Goal: Check status: Check status

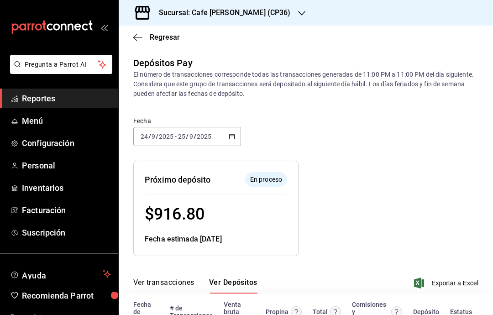
click at [298, 13] on icon "button" at bounding box center [301, 13] width 7 height 7
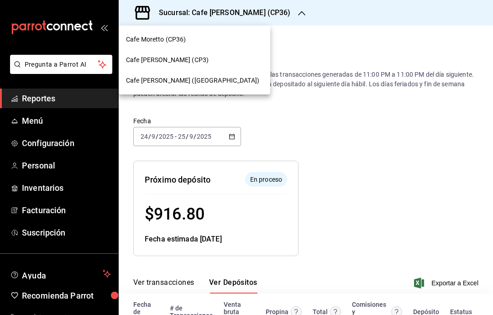
click at [214, 57] on div "Cafe [PERSON_NAME] (CP3)" at bounding box center [194, 60] width 137 height 10
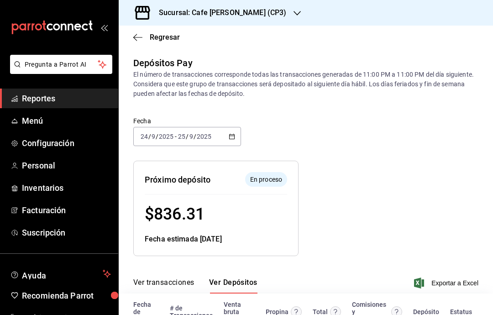
click at [251, 16] on h3 "Sucursal: Cafe [PERSON_NAME] (CP3)" at bounding box center [219, 12] width 135 height 11
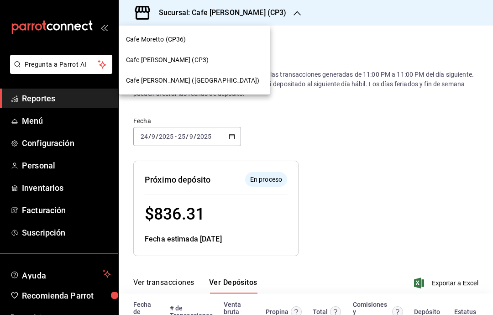
click at [224, 38] on div "Cafe Moretto (CP36)" at bounding box center [194, 40] width 137 height 10
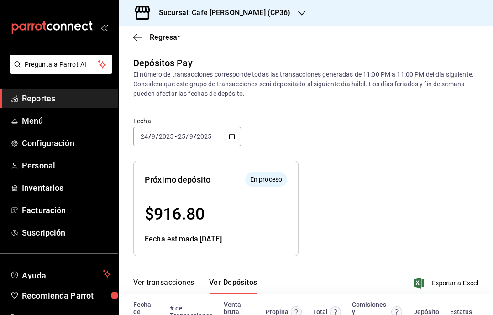
click at [265, 16] on div "Sucursal: Cafe [PERSON_NAME] (CP36)" at bounding box center [217, 13] width 183 height 26
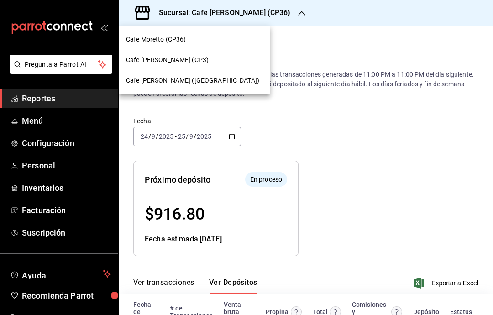
click at [221, 83] on div "Cafe [PERSON_NAME] ([GEOGRAPHIC_DATA])" at bounding box center [194, 81] width 137 height 10
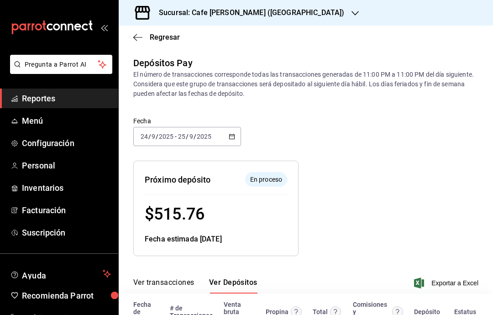
click at [141, 39] on icon "button" at bounding box center [137, 37] width 9 height 8
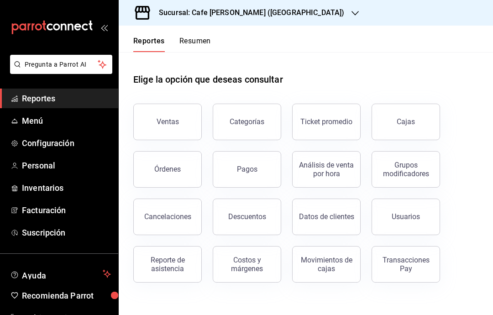
click at [167, 117] on button "Ventas" at bounding box center [167, 122] width 68 height 37
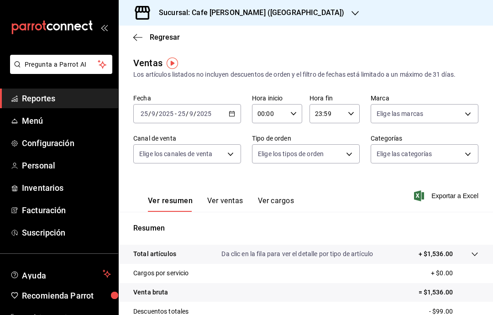
click at [292, 16] on div "Sucursal: Cafe [PERSON_NAME] ([GEOGRAPHIC_DATA])" at bounding box center [244, 13] width 236 height 26
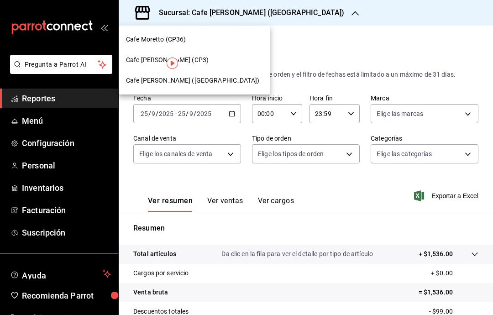
click at [223, 59] on div "Cafe [PERSON_NAME] (CP3)" at bounding box center [194, 60] width 137 height 10
